Goal: Information Seeking & Learning: Understand process/instructions

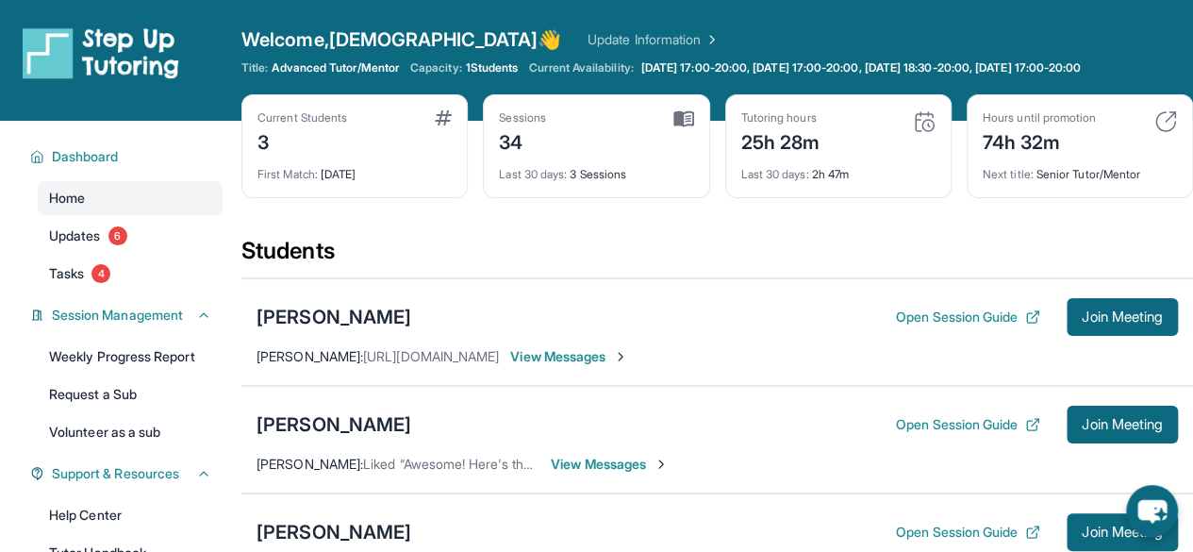
click at [1164, 122] on img at bounding box center [1165, 121] width 23 height 23
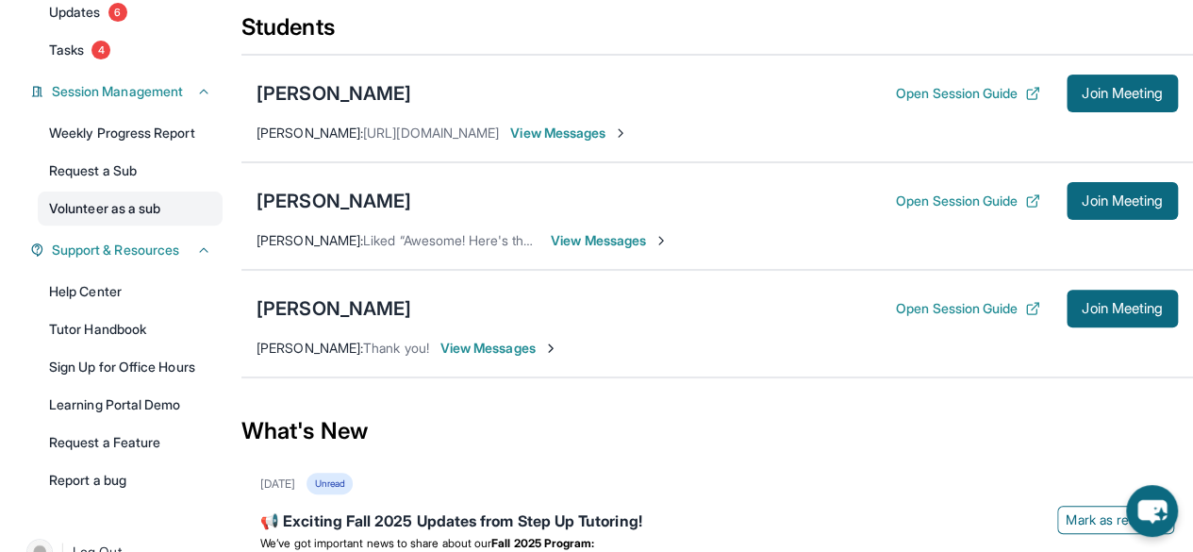
scroll to position [224, 0]
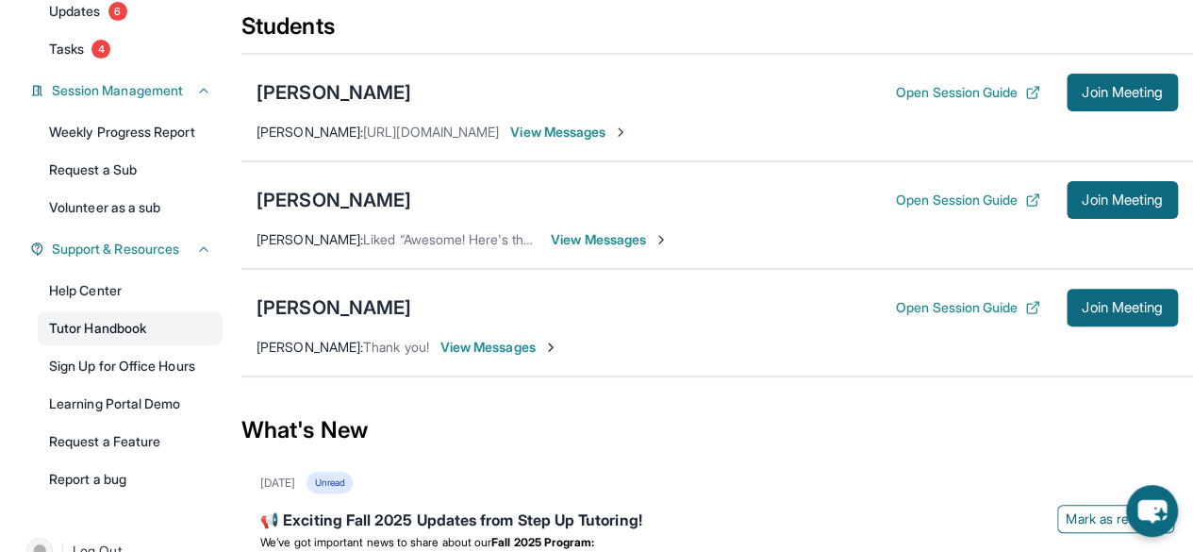
click at [113, 319] on link "Tutor Handbook" at bounding box center [130, 328] width 185 height 34
